Goal: Check status: Check status

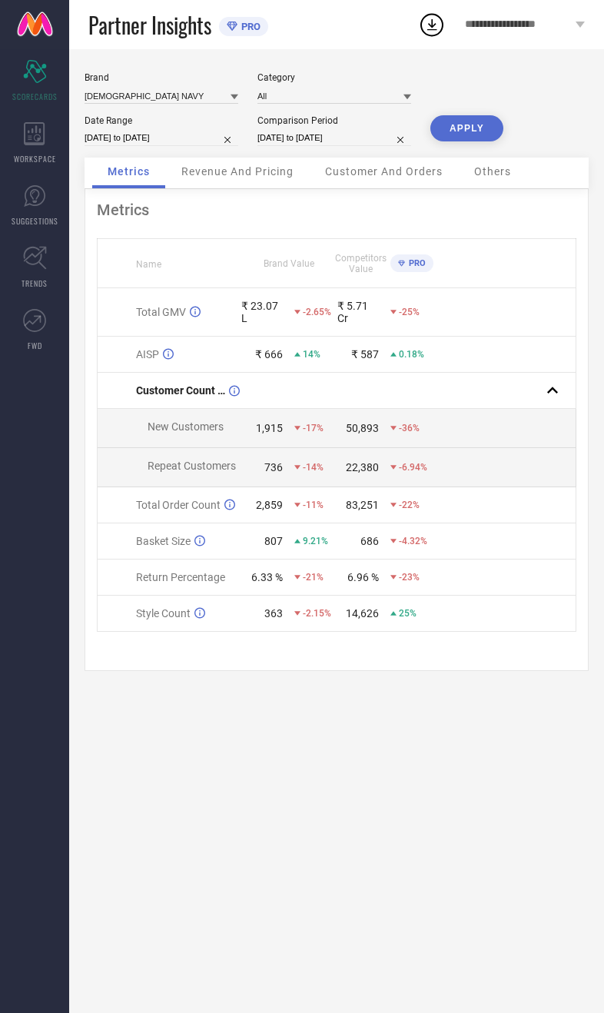
scroll to position [83, 78]
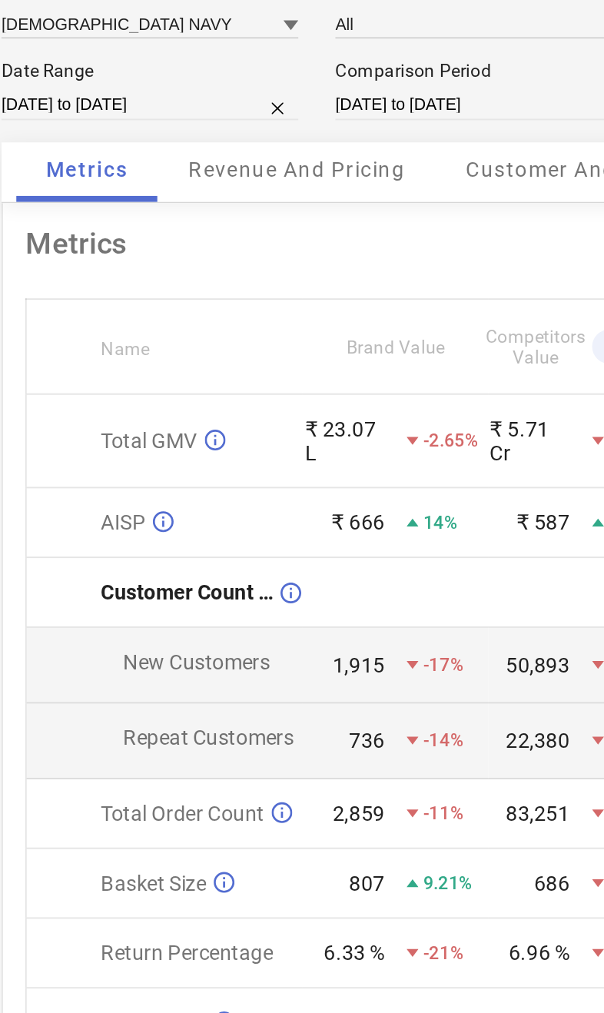
click at [192, 165] on span "Revenue And Pricing" at bounding box center [237, 171] width 112 height 12
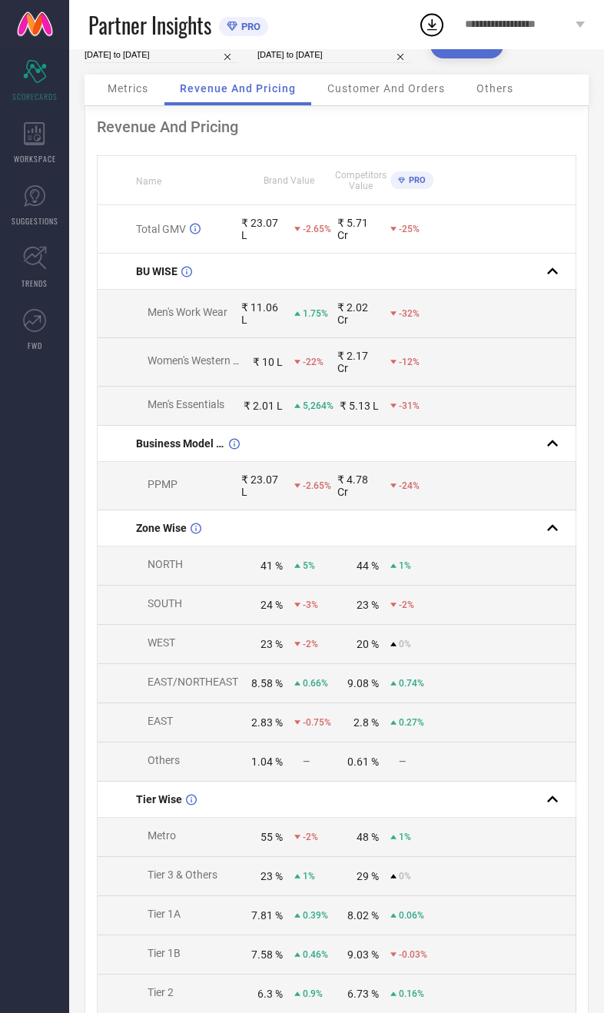
click at [172, 21] on input at bounding box center [162, 13] width 154 height 16
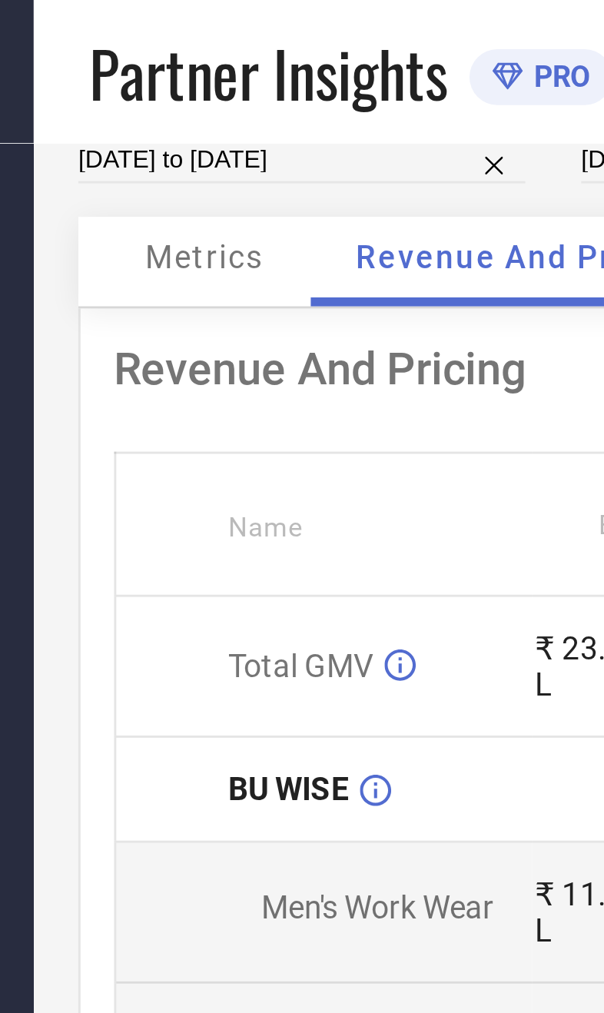
type input "All"
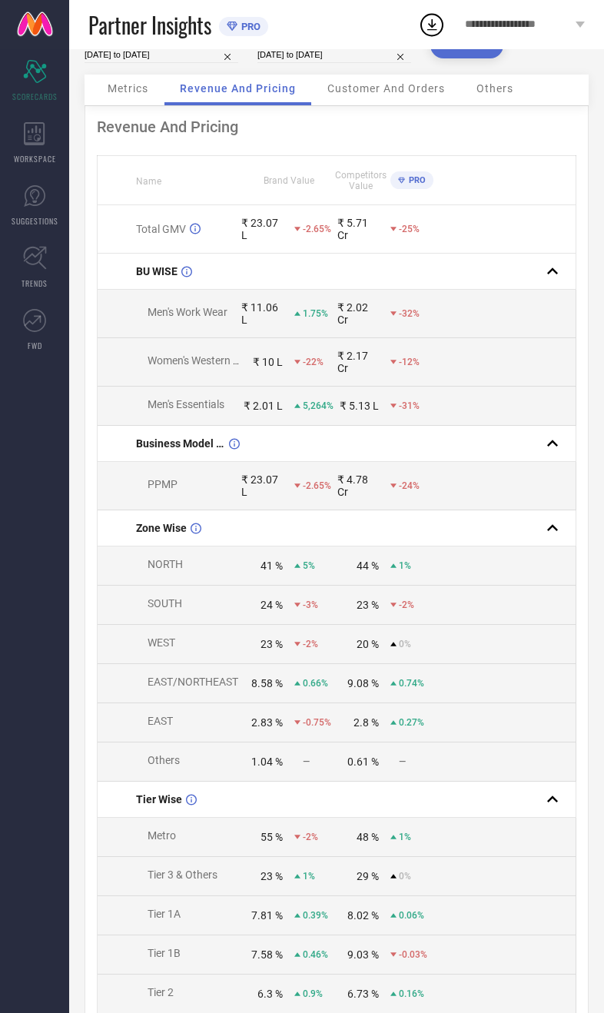
click at [485, 58] on button "APPLY" at bounding box center [466, 45] width 73 height 26
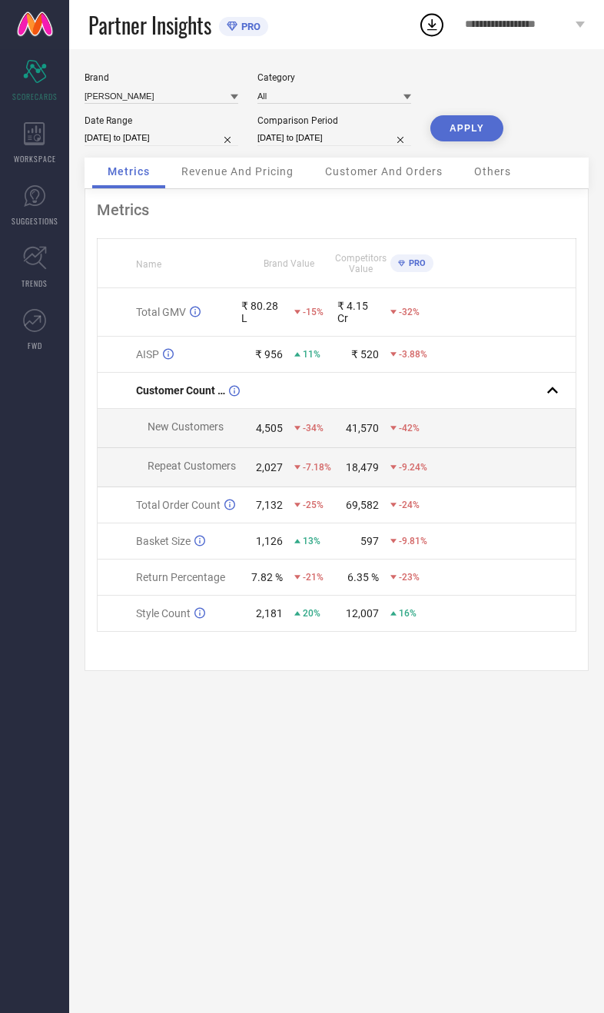
click at [279, 188] on div "Revenue And Pricing" at bounding box center [237, 173] width 143 height 31
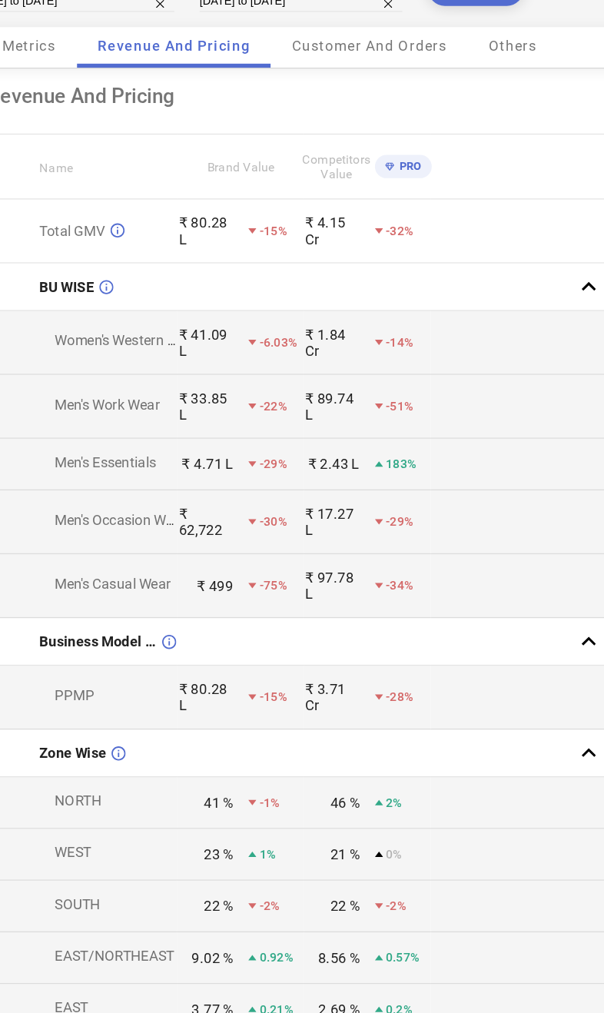
scroll to position [0, 0]
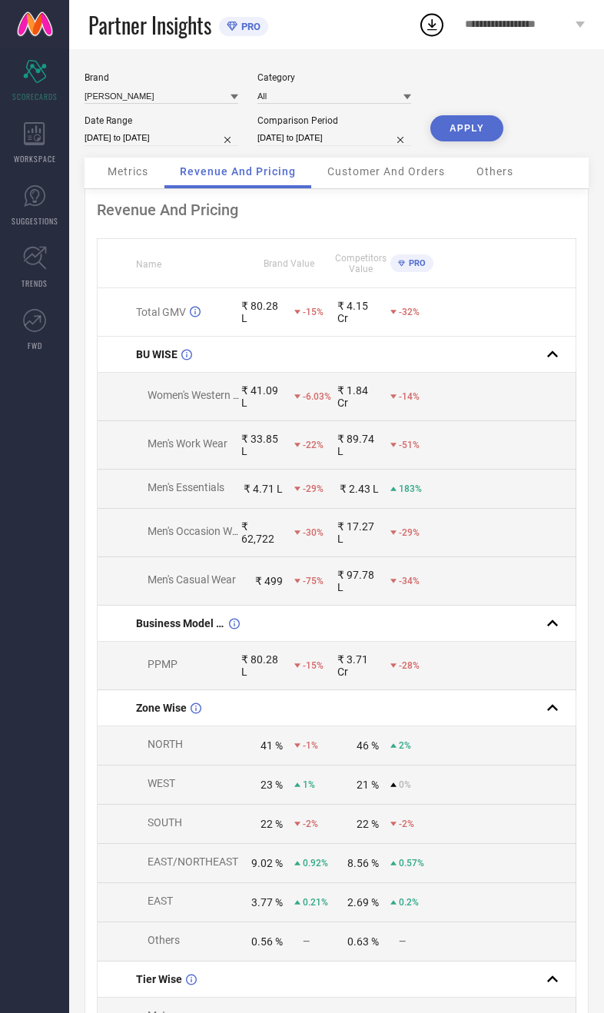
select select "7"
select select "2025"
select select "8"
select select "2025"
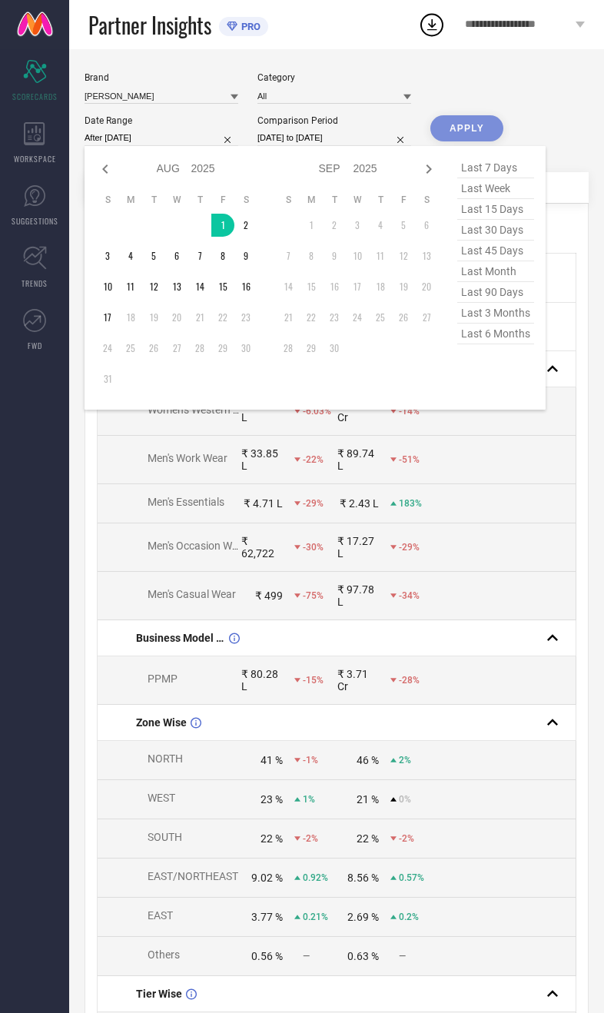
type input "[DATE] to [DATE]"
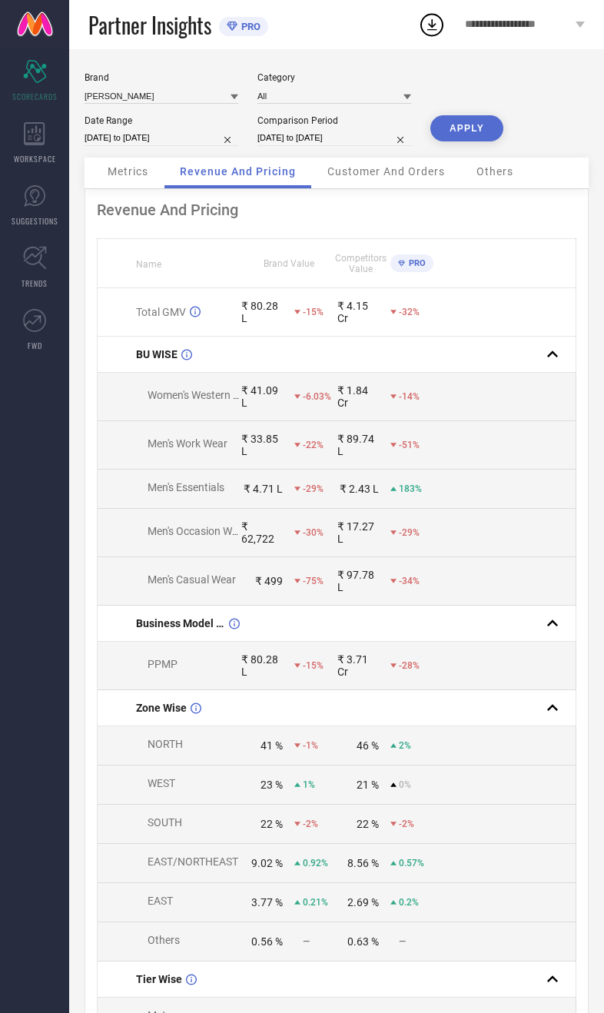
select select "7"
select select "2024"
select select "8"
select select "2024"
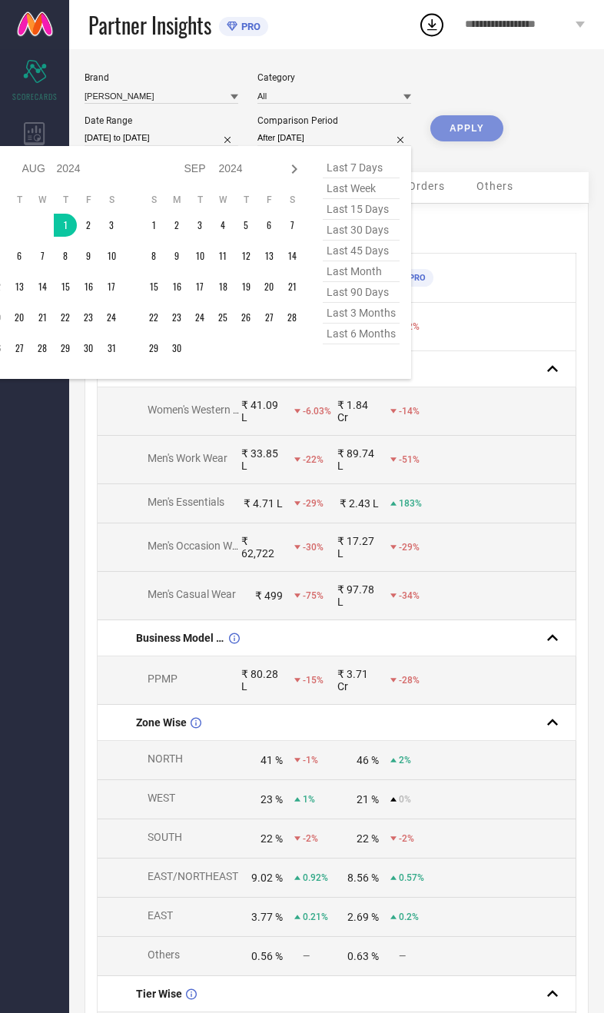
type input "[DATE] to [DATE]"
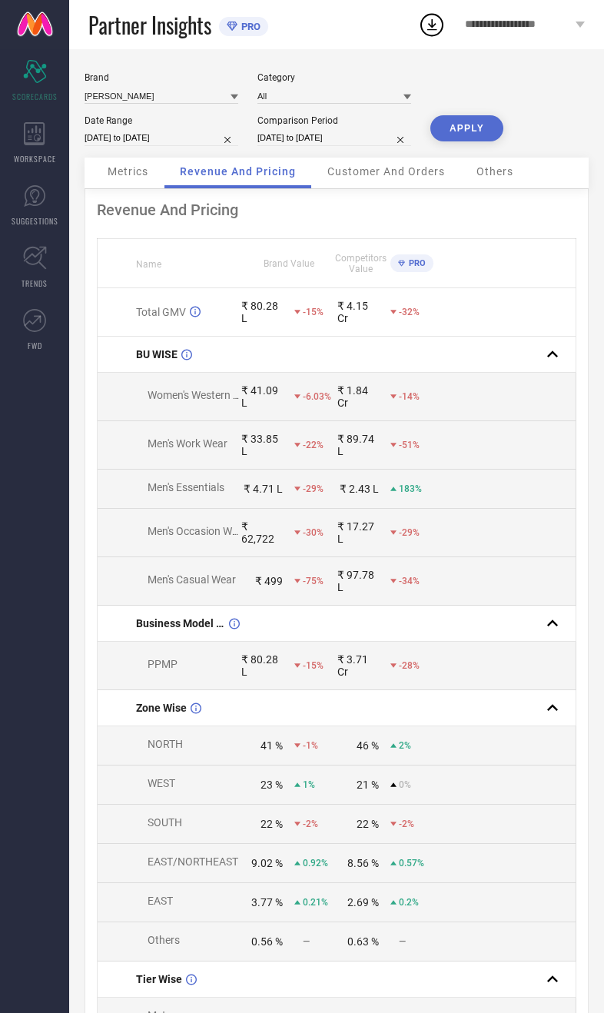
click at [473, 141] on button "APPLY" at bounding box center [466, 128] width 73 height 26
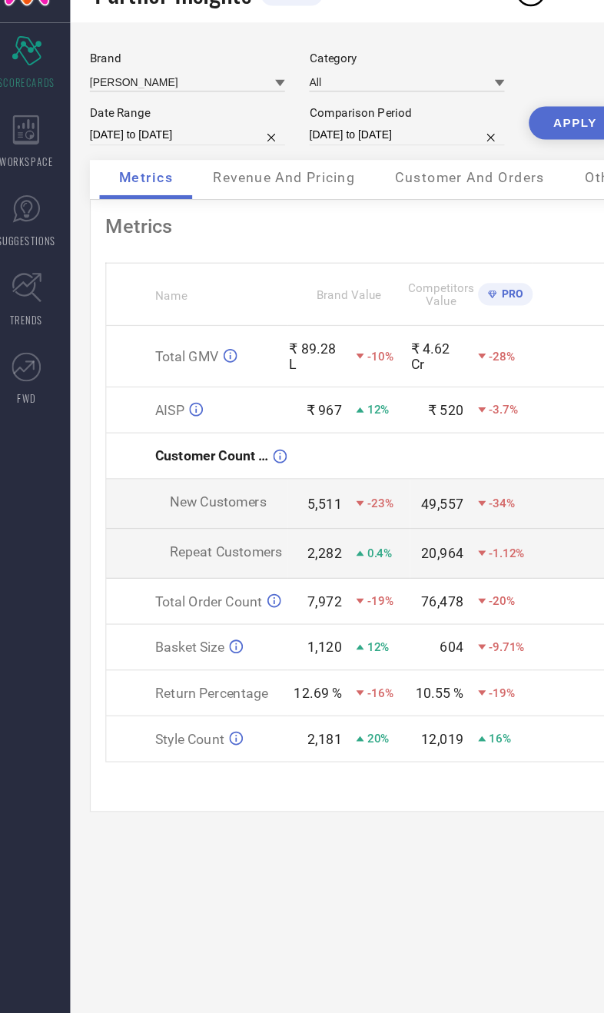
click at [239, 165] on span "Revenue And Pricing" at bounding box center [237, 171] width 112 height 12
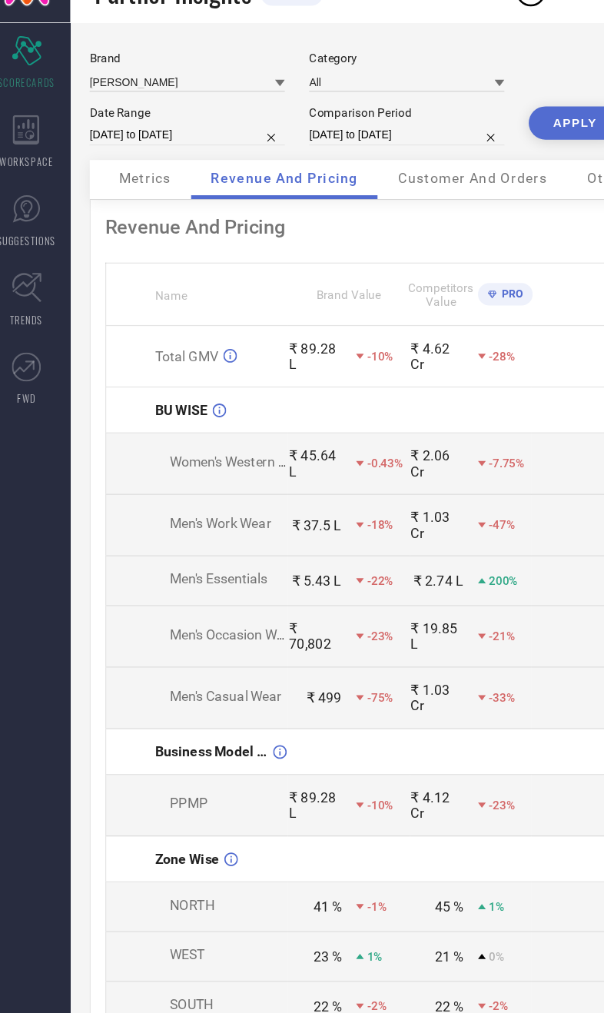
select select "7"
select select "2025"
select select "8"
select select "2025"
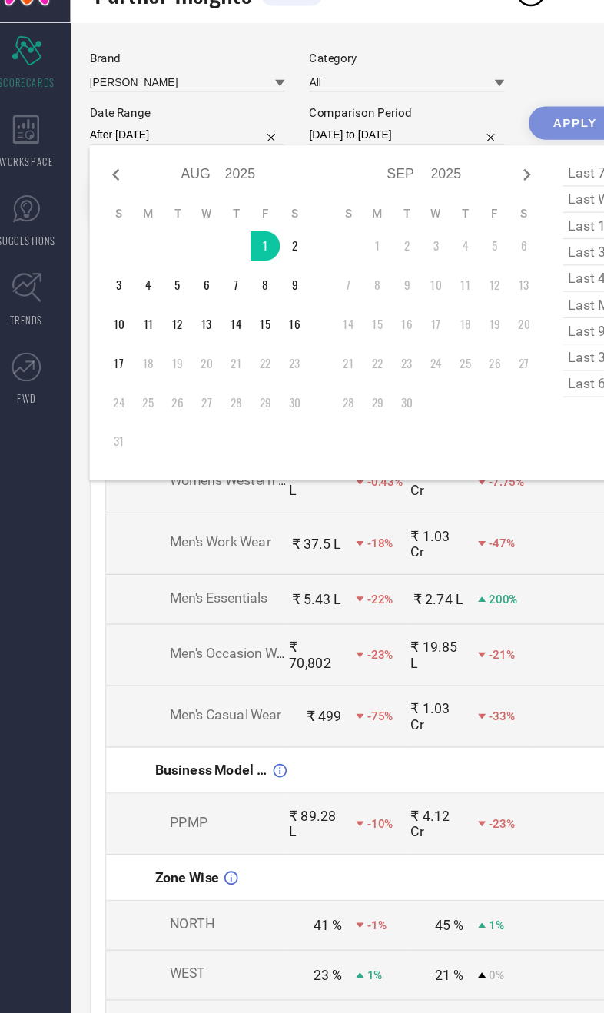
type input "[DATE] to [DATE]"
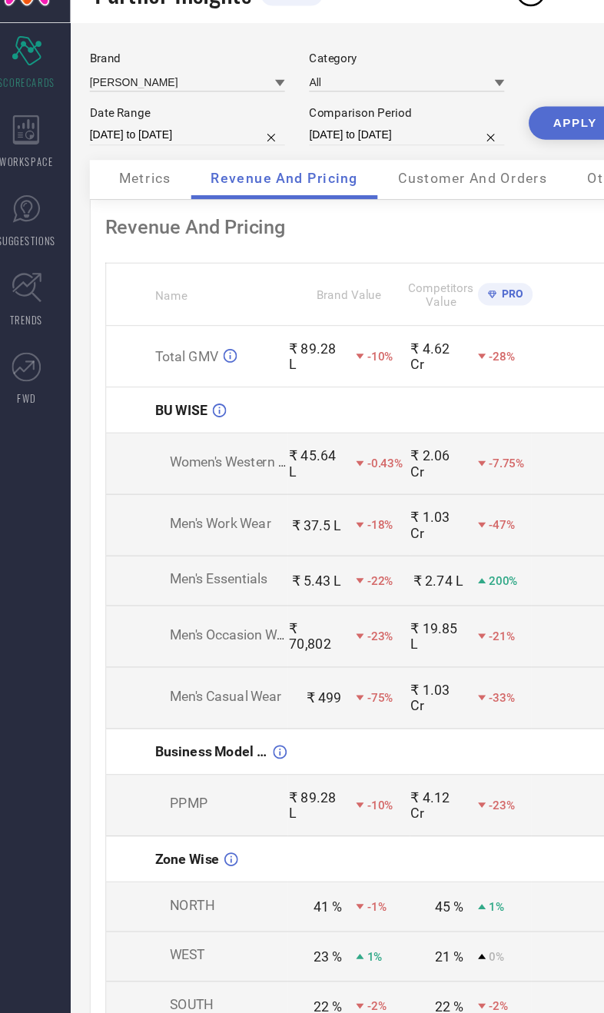
select select "7"
select select "2024"
select select "8"
select select "2024"
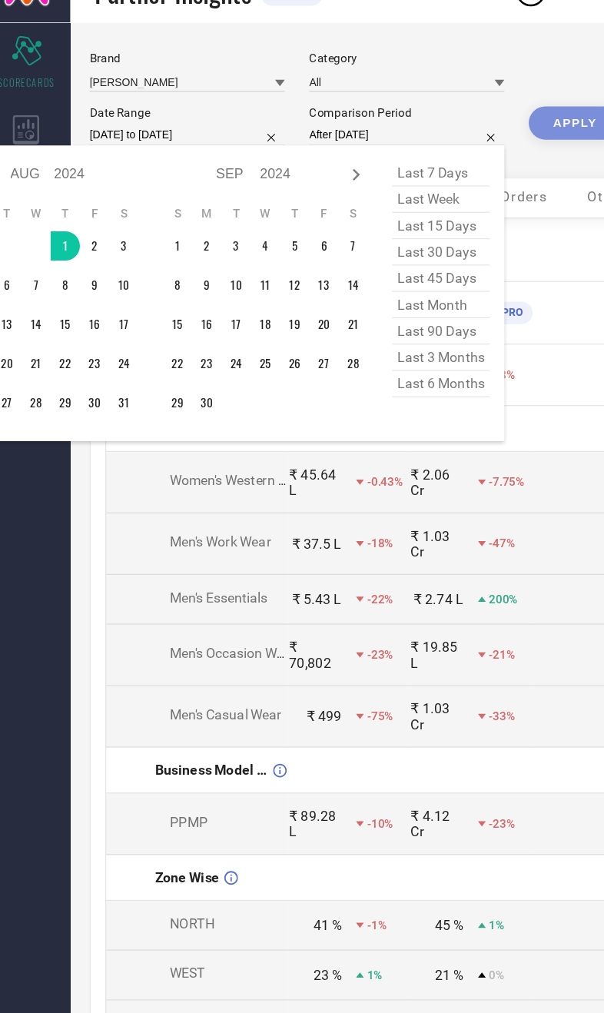
type input "[DATE] to [DATE]"
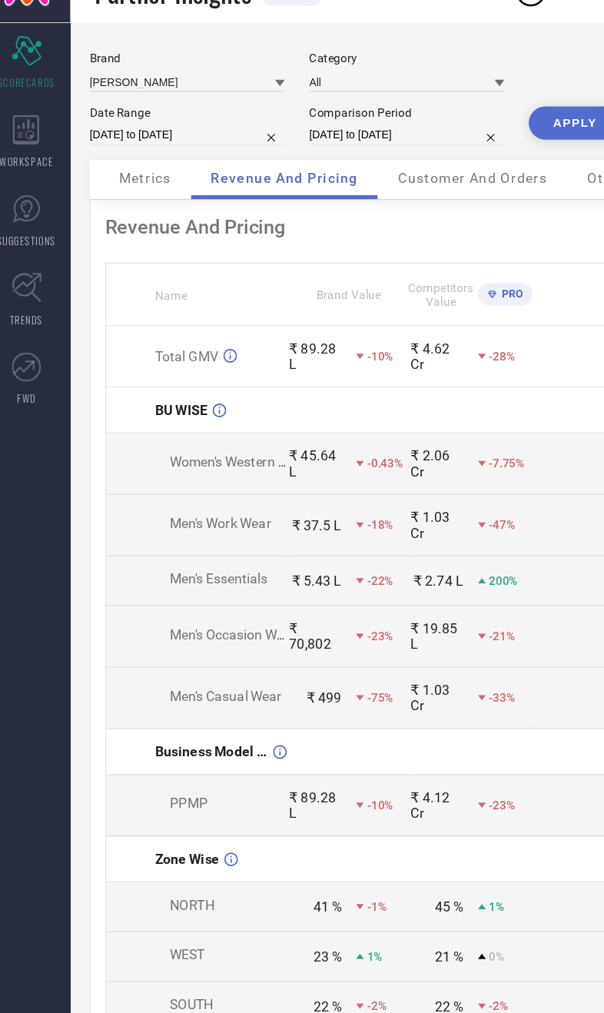
click at [454, 115] on button "APPLY" at bounding box center [466, 128] width 73 height 26
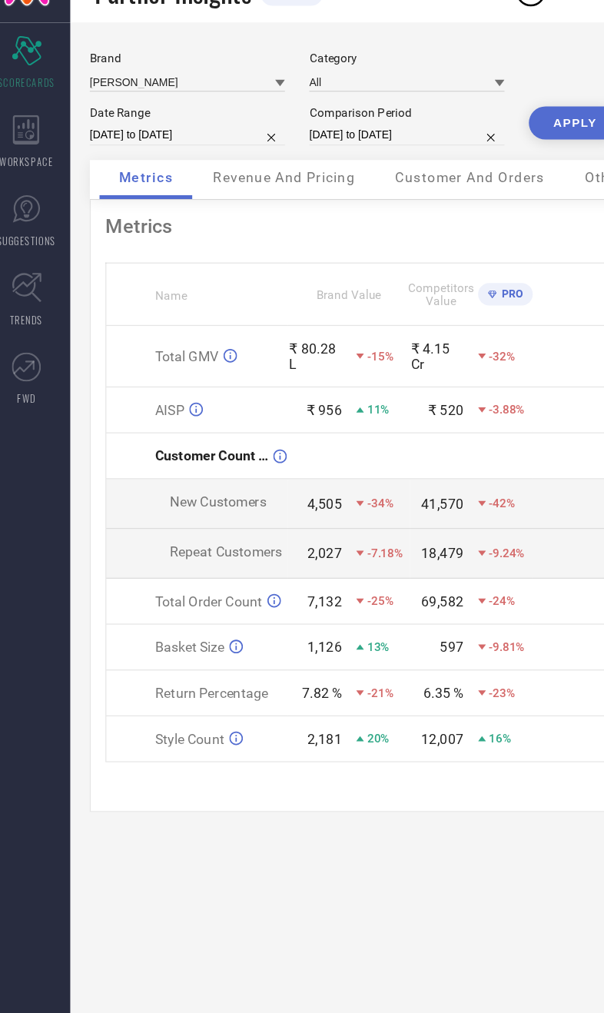
select select "7"
select select "2025"
select select "8"
select select "2025"
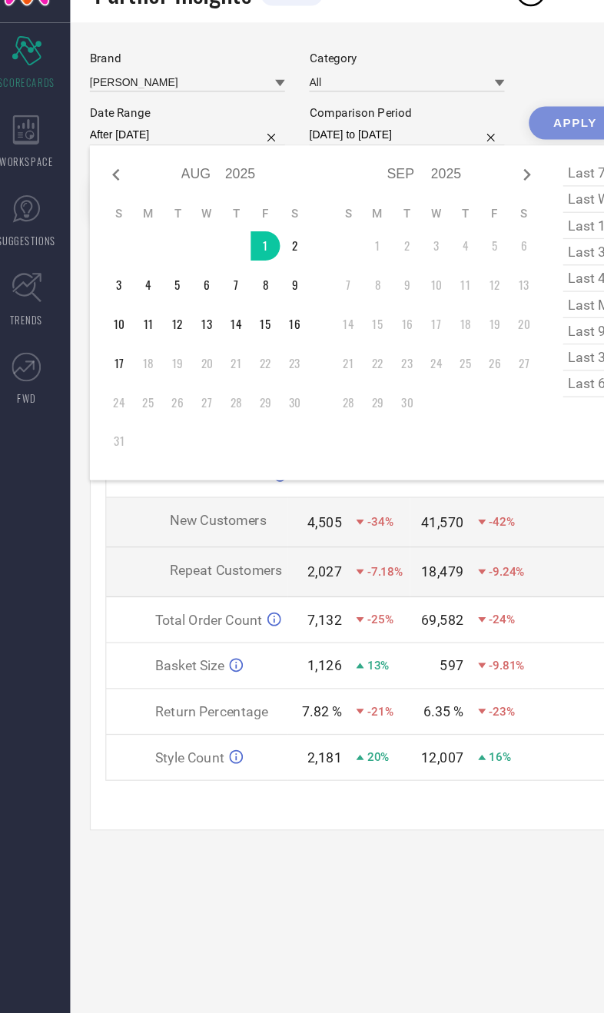
type input "[DATE] to [DATE]"
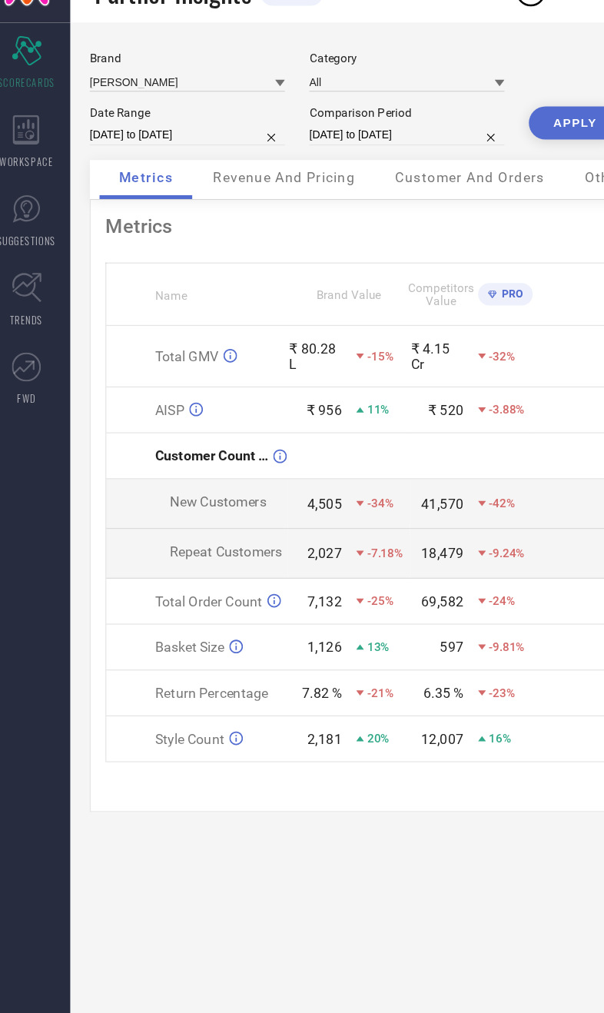
select select "7"
select select "2024"
select select "8"
select select "2024"
type input "[DATE] to [DATE]"
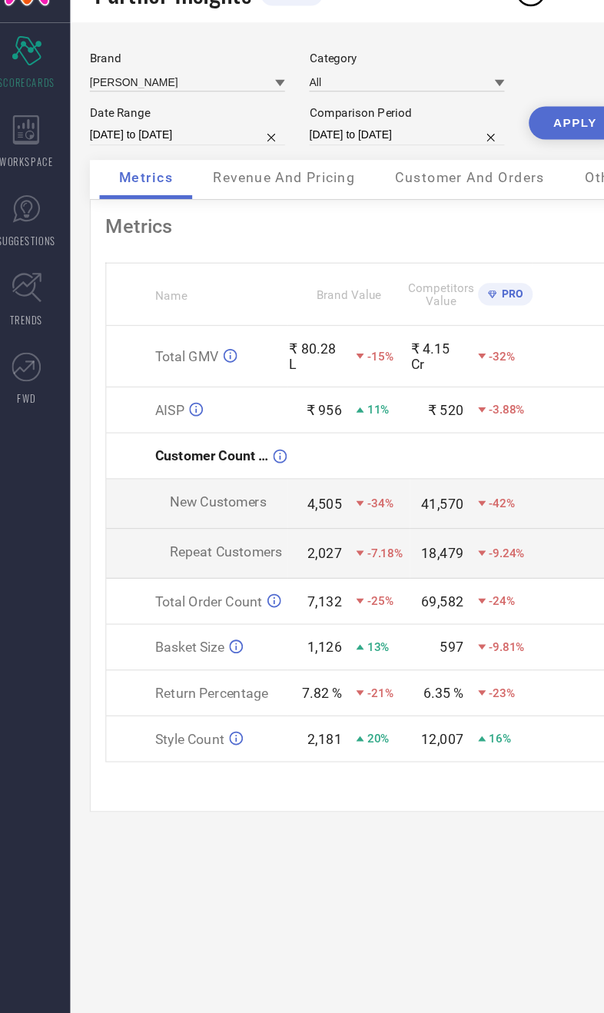
click at [240, 161] on div "Revenue And Pricing" at bounding box center [237, 173] width 143 height 31
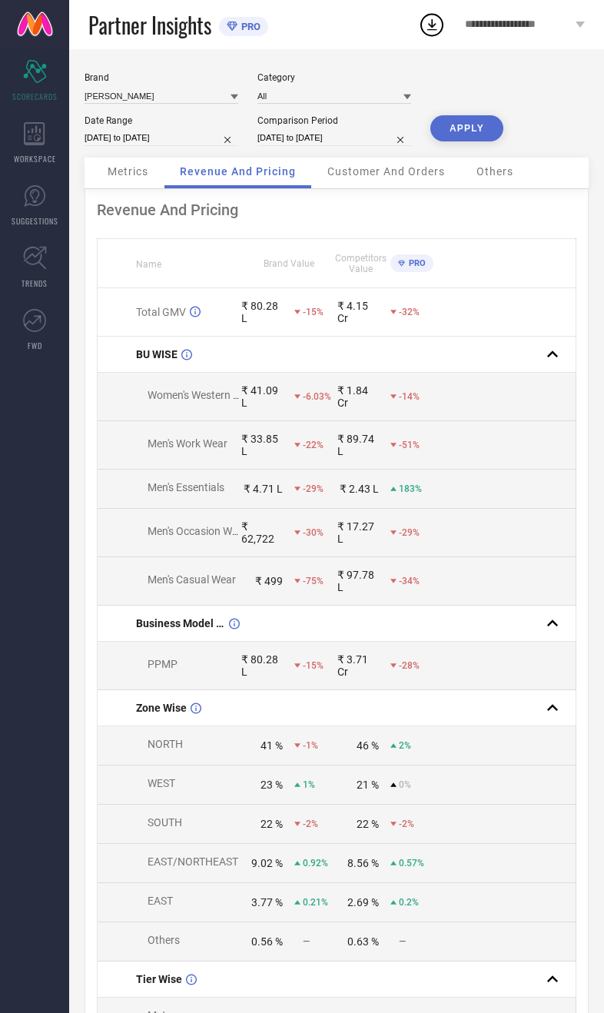
click at [489, 133] on button "APPLY" at bounding box center [466, 128] width 73 height 26
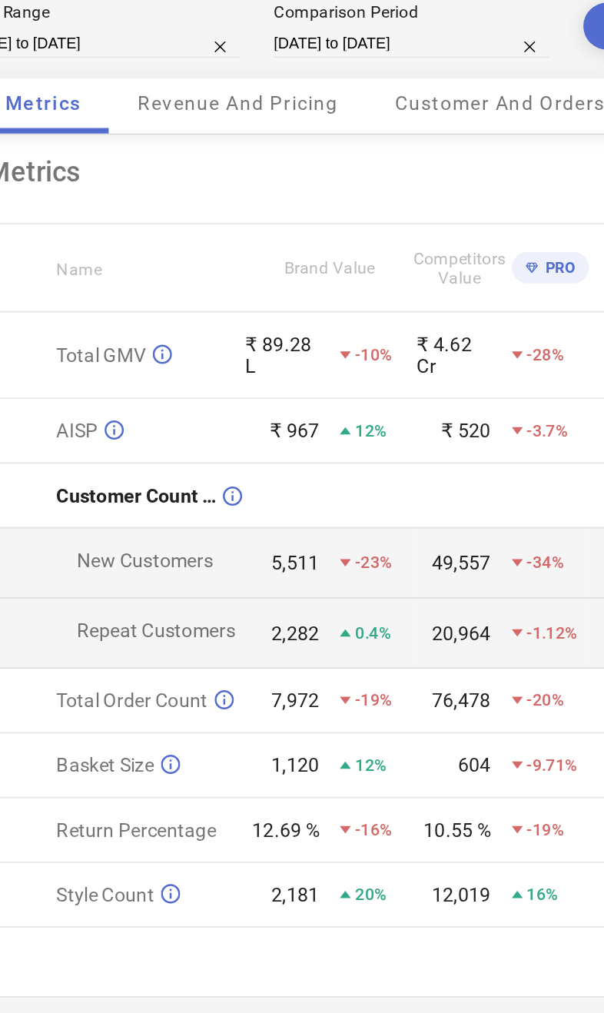
click at [166, 158] on div "Revenue And Pricing" at bounding box center [237, 173] width 143 height 31
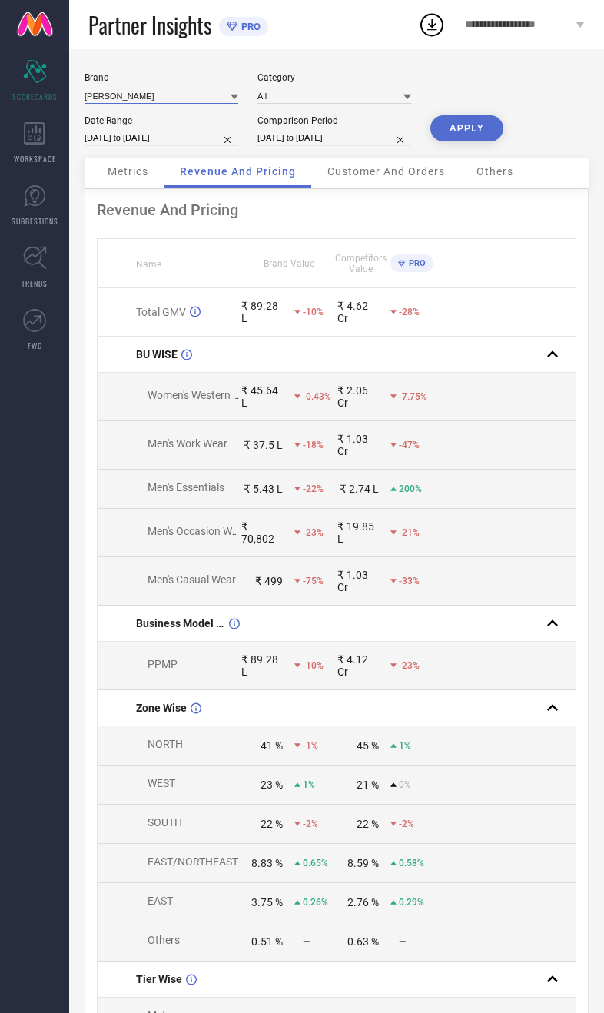
click at [162, 104] on input at bounding box center [162, 96] width 154 height 16
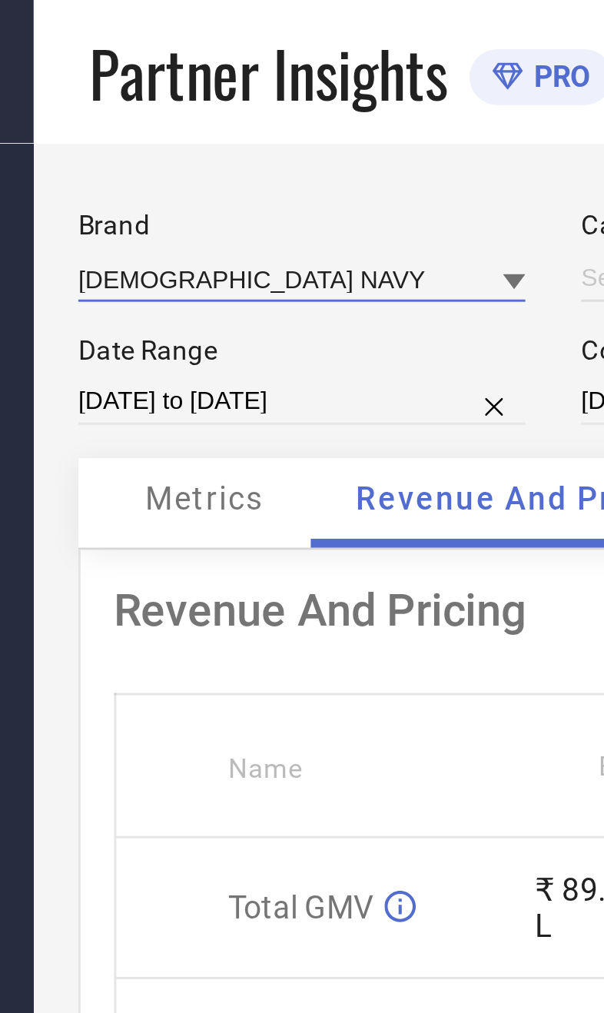
type input "All"
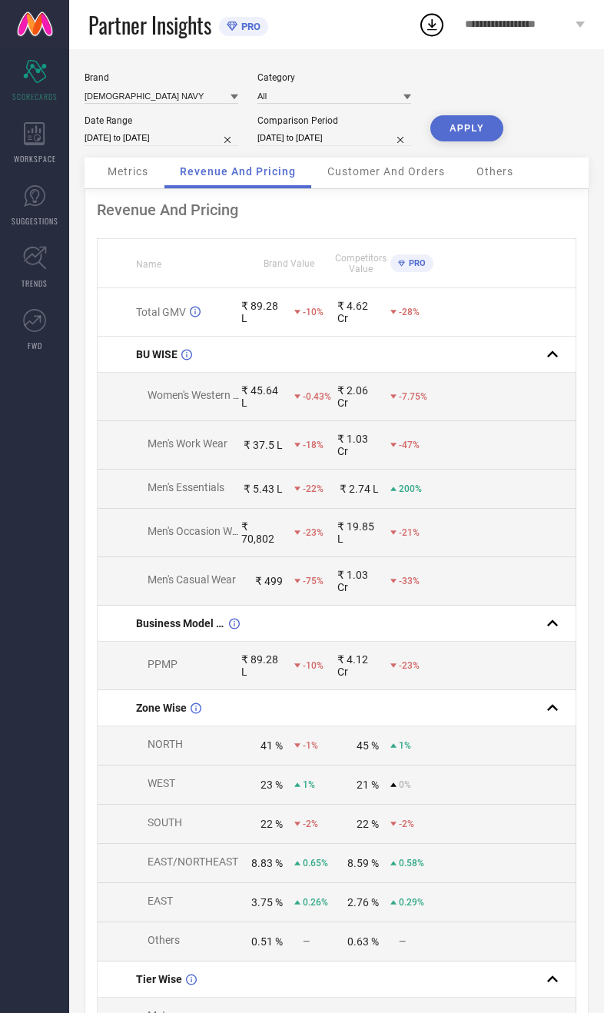
click at [500, 123] on button "APPLY" at bounding box center [466, 128] width 73 height 26
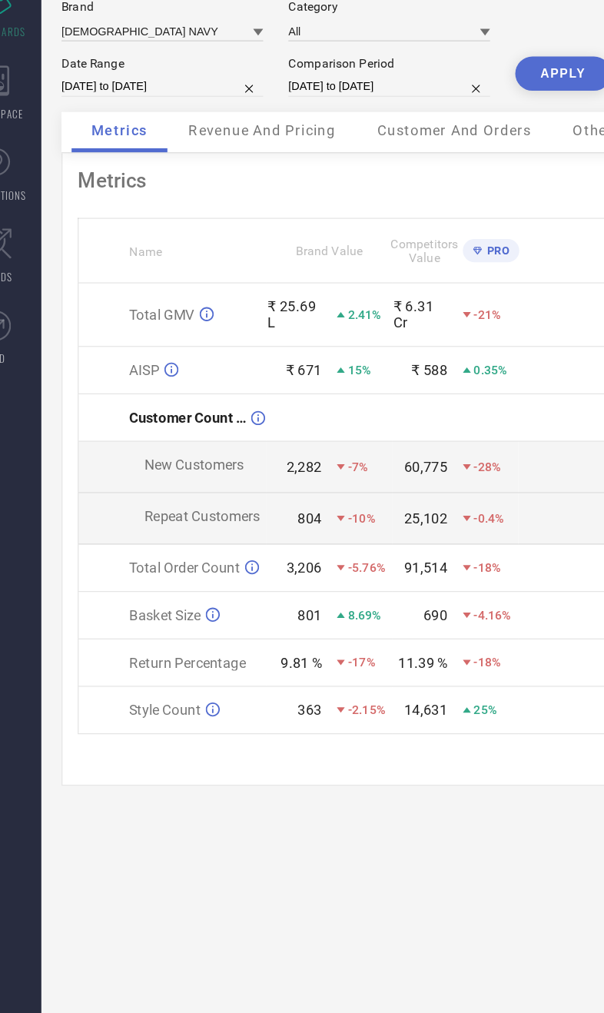
click at [231, 165] on span "Revenue And Pricing" at bounding box center [237, 171] width 112 height 12
